Goal: Transaction & Acquisition: Purchase product/service

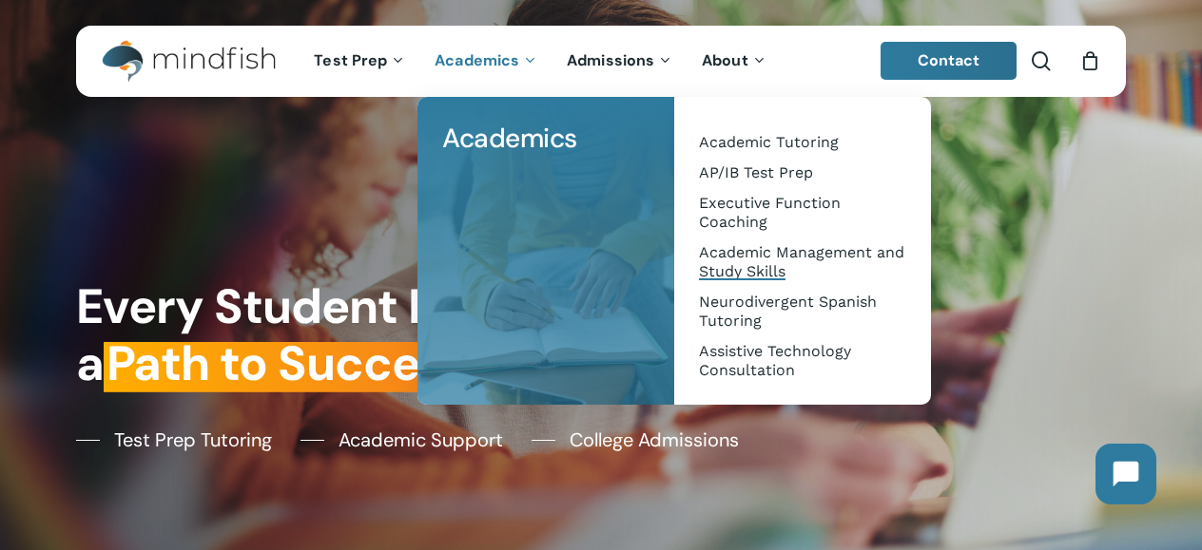
click at [741, 264] on span "Academic Management and Study Skills" at bounding box center [801, 261] width 205 height 37
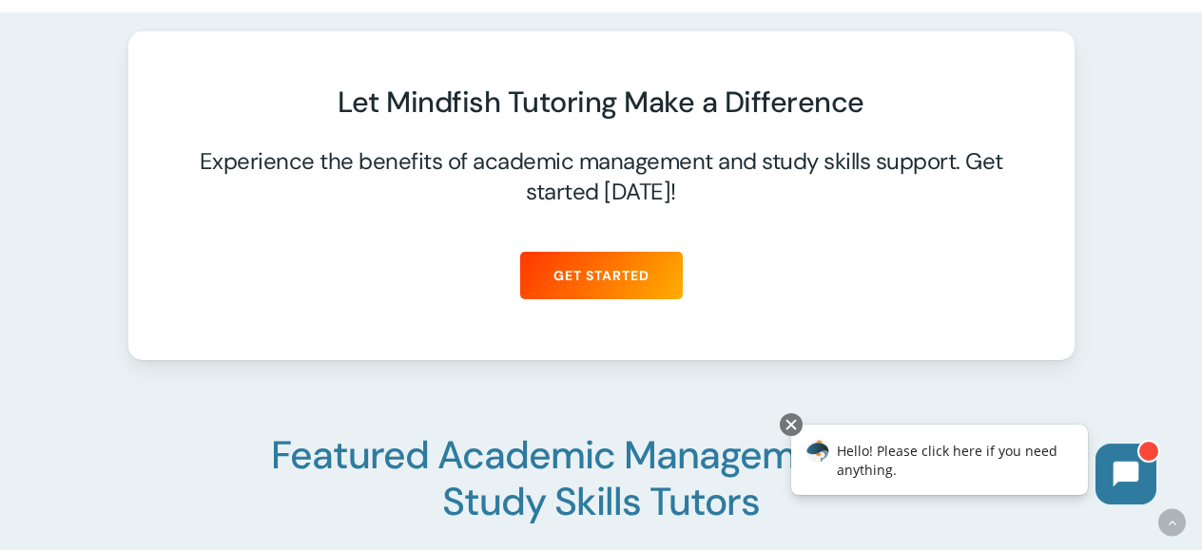
scroll to position [2071, 0]
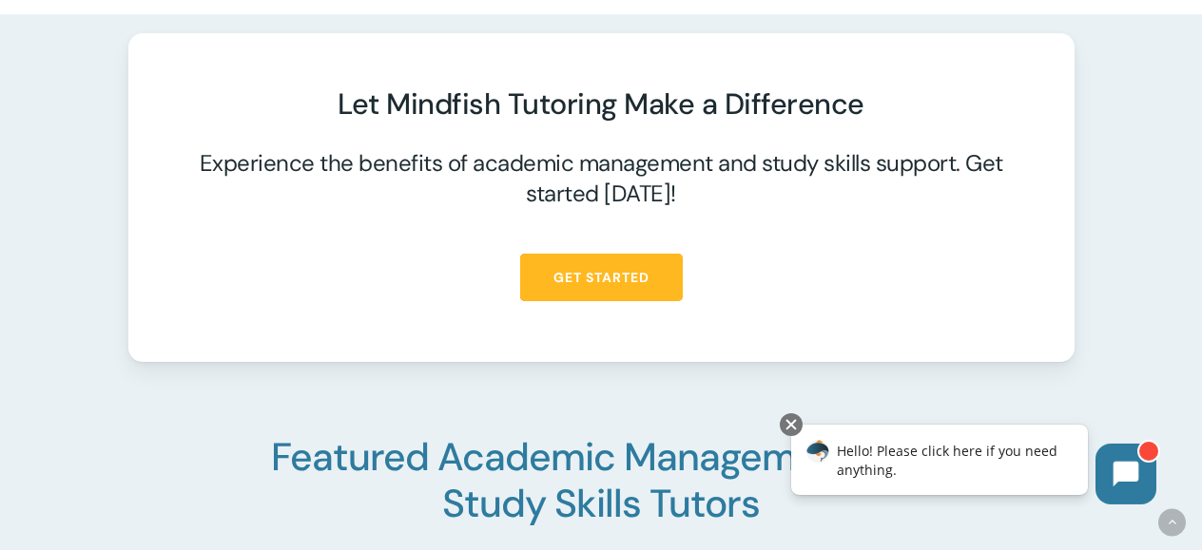
click at [608, 269] on span "Get Started" at bounding box center [601, 277] width 96 height 19
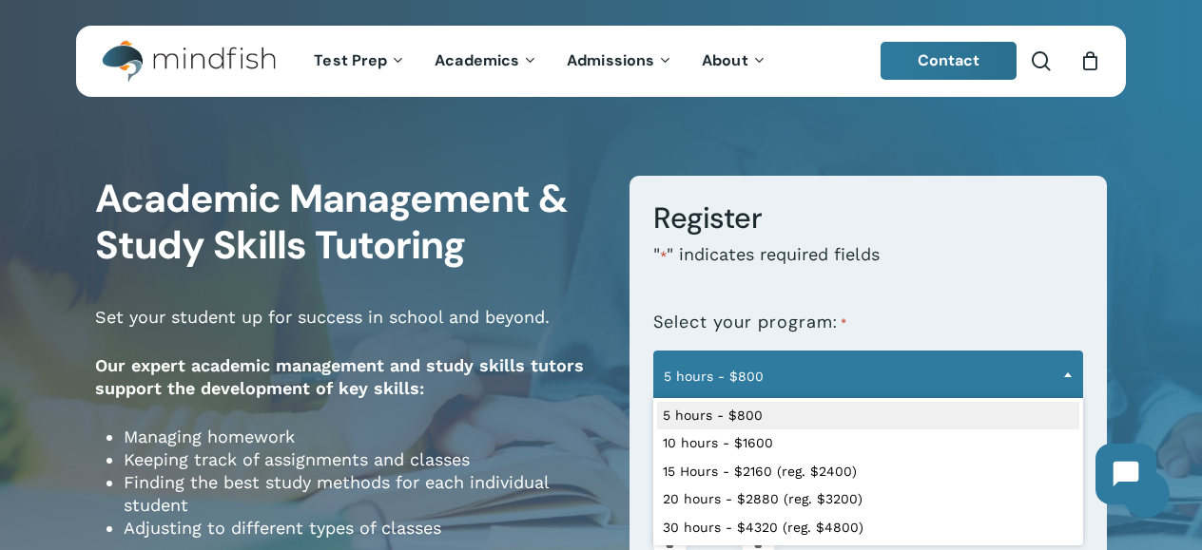
click at [1069, 373] on b at bounding box center [1068, 375] width 8 height 5
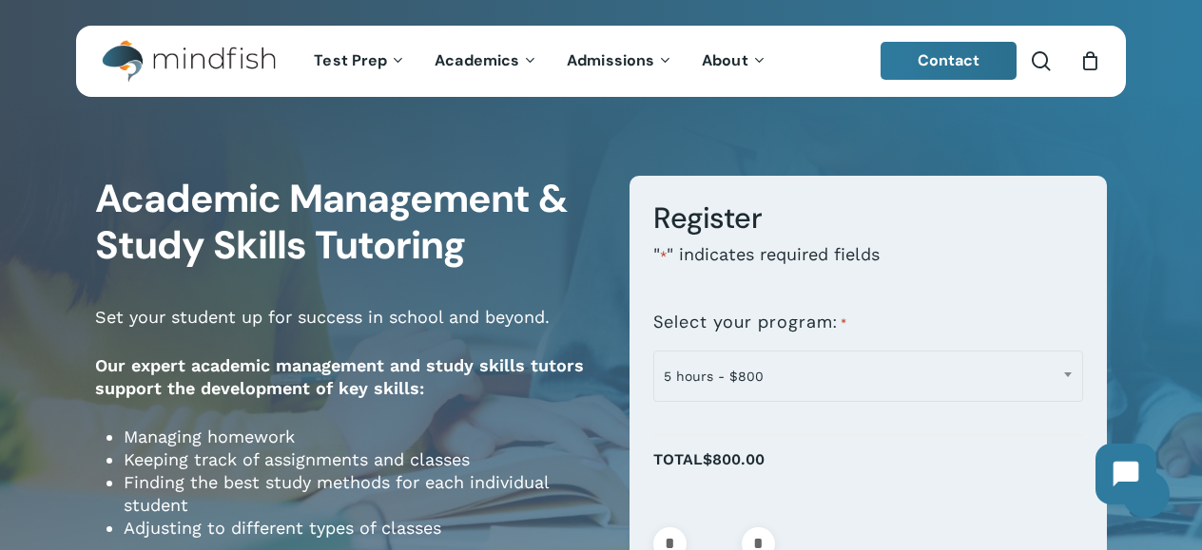
click at [940, 136] on div "**********" at bounding box center [601, 511] width 1202 height 791
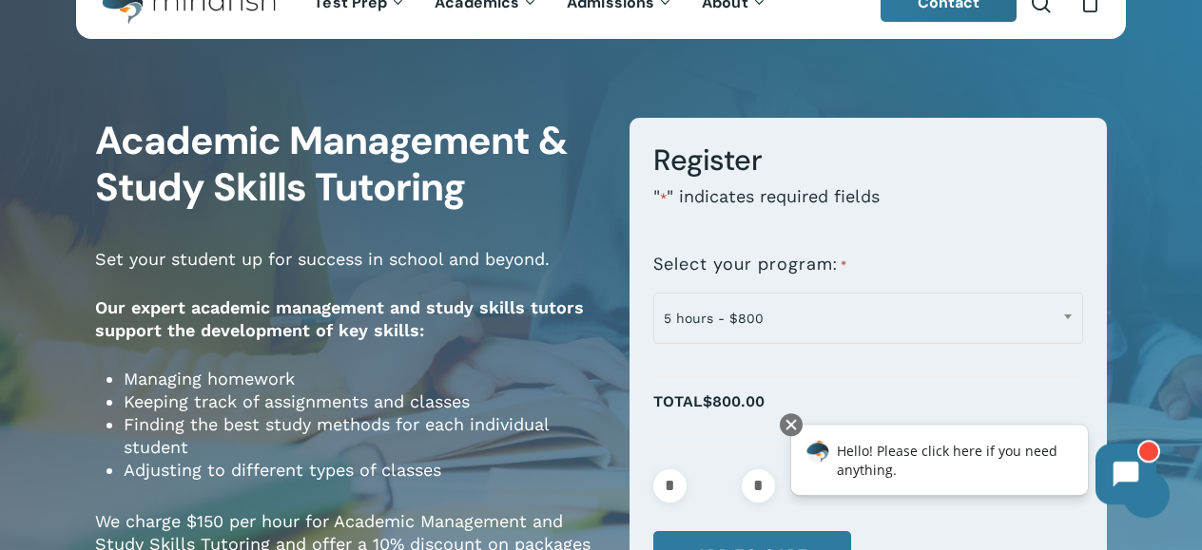
scroll to position [54, 0]
